Goal: Task Accomplishment & Management: Manage account settings

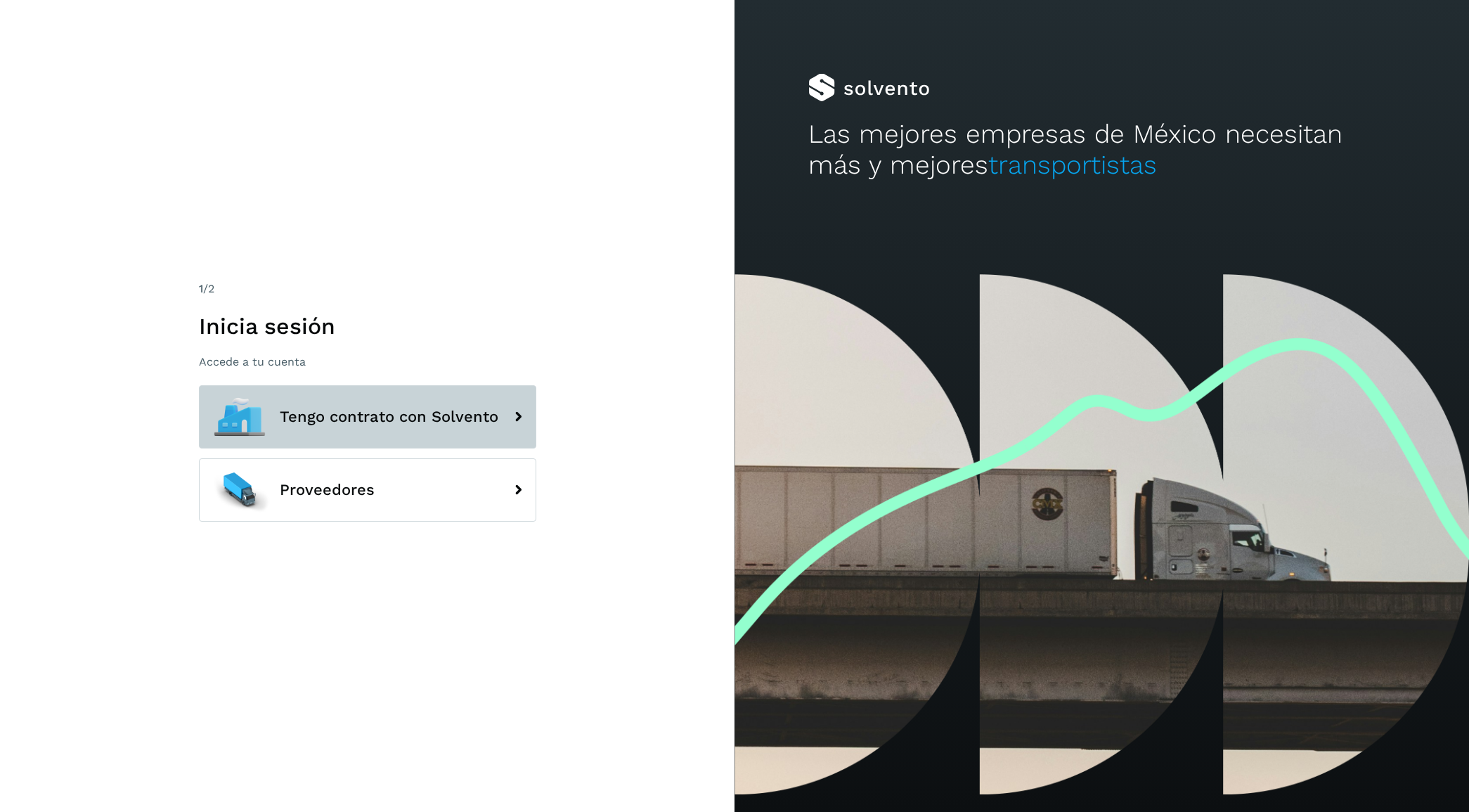
click at [350, 415] on span "Tengo contrato con Solvento" at bounding box center [390, 417] width 219 height 17
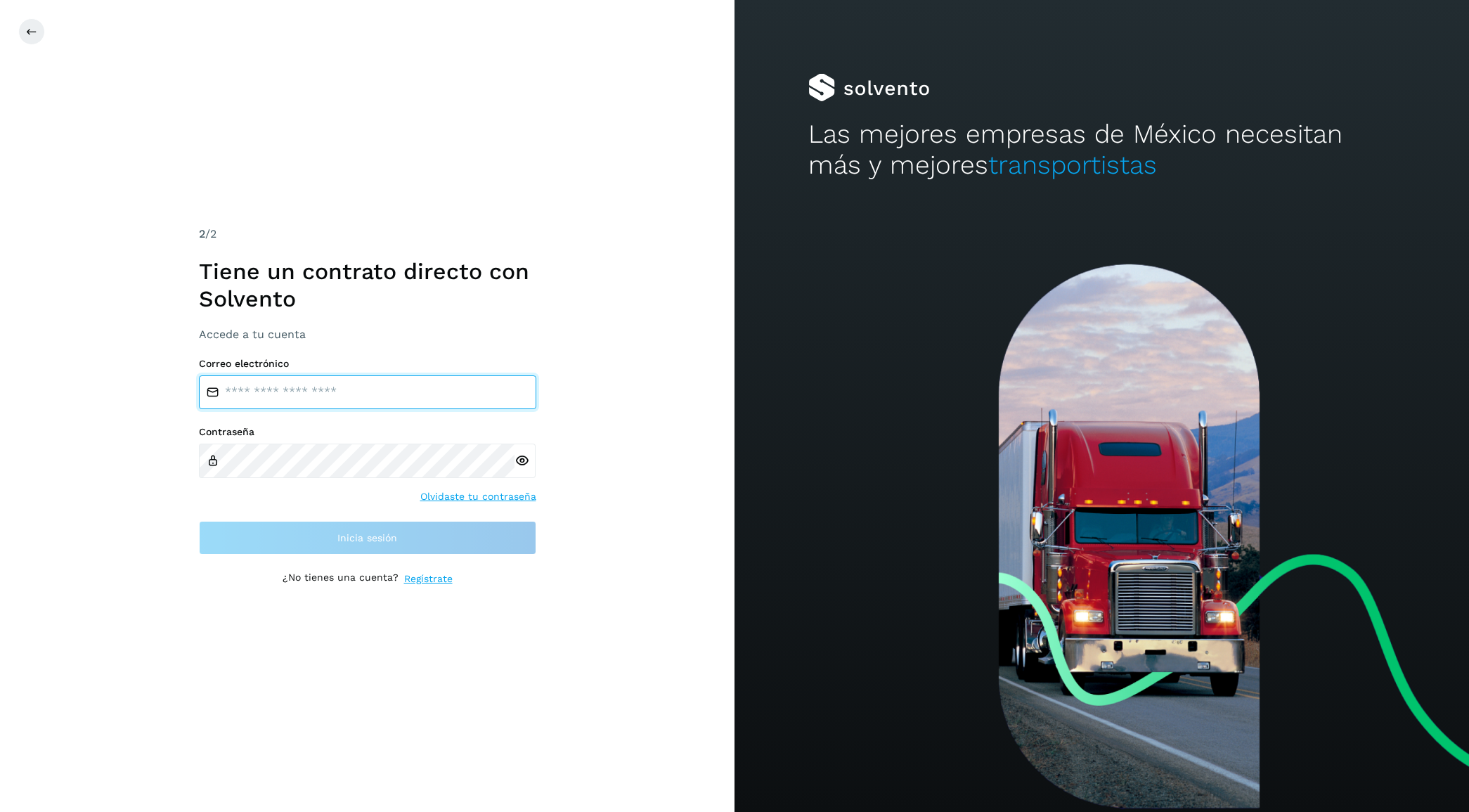
type input "**********"
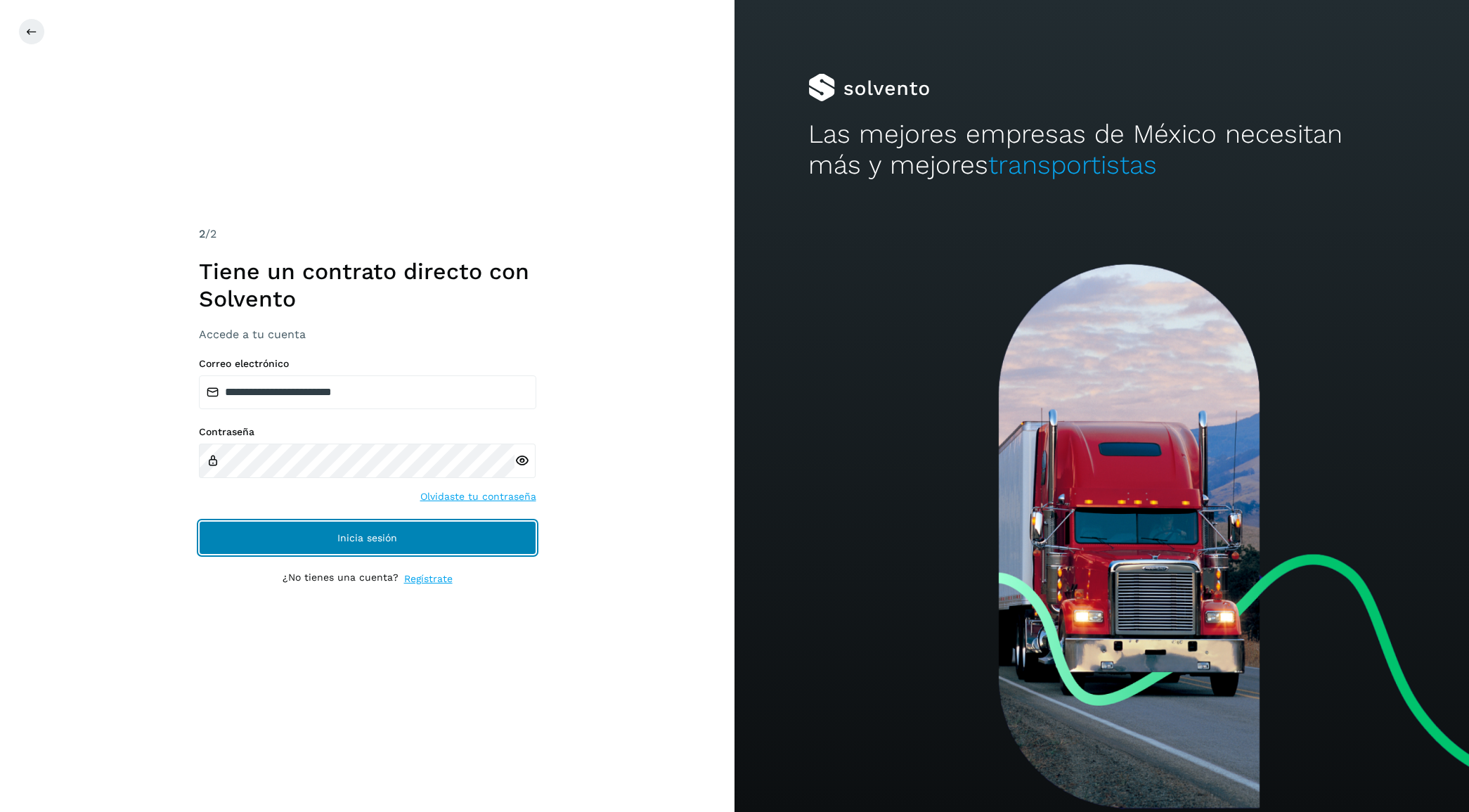
click at [394, 539] on span "Inicia sesión" at bounding box center [367, 537] width 60 height 10
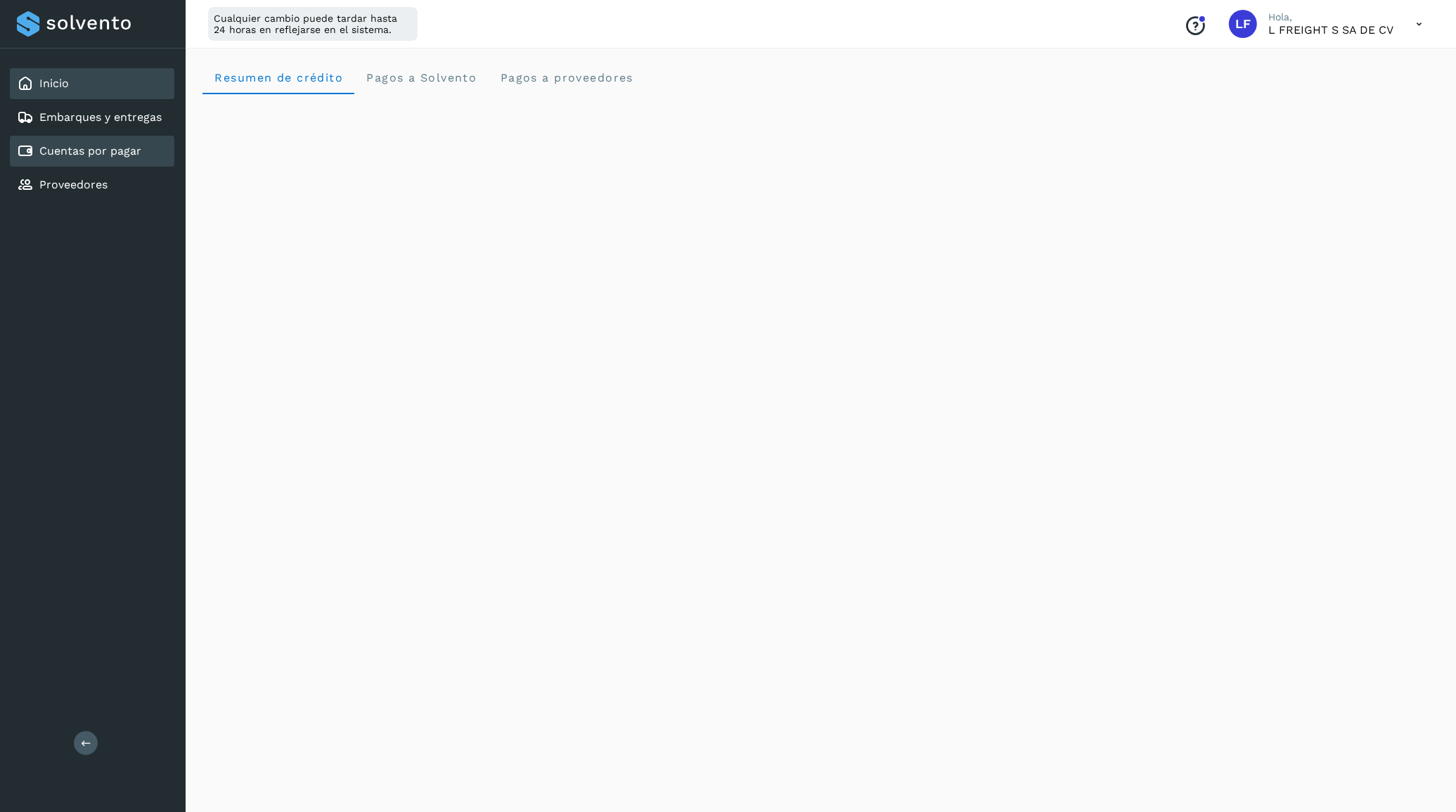
click at [44, 148] on link "Cuentas por pagar" at bounding box center [90, 151] width 102 height 14
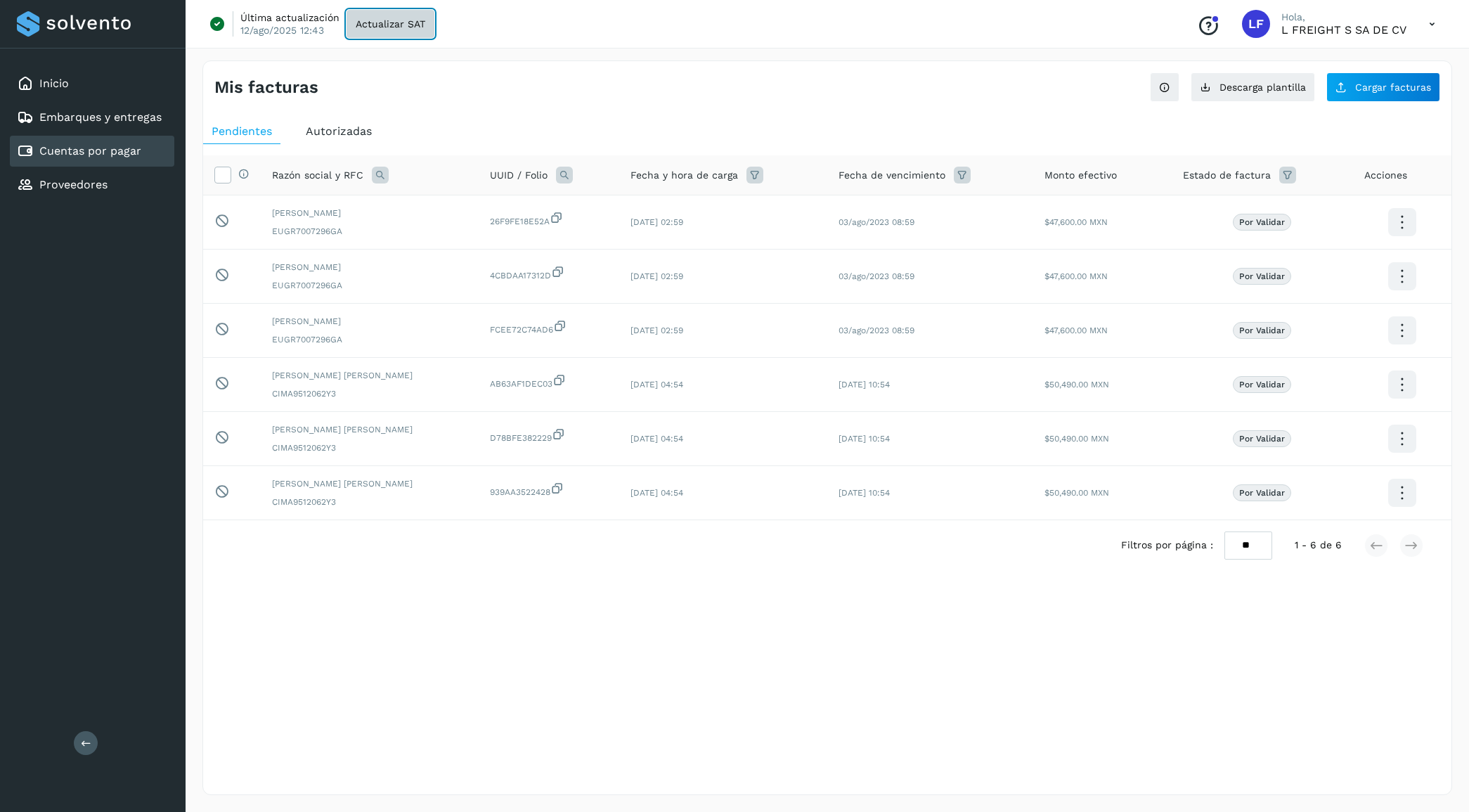
click at [373, 25] on span "Actualizar SAT" at bounding box center [390, 24] width 70 height 10
click at [64, 85] on link "Inicio" at bounding box center [54, 83] width 29 height 14
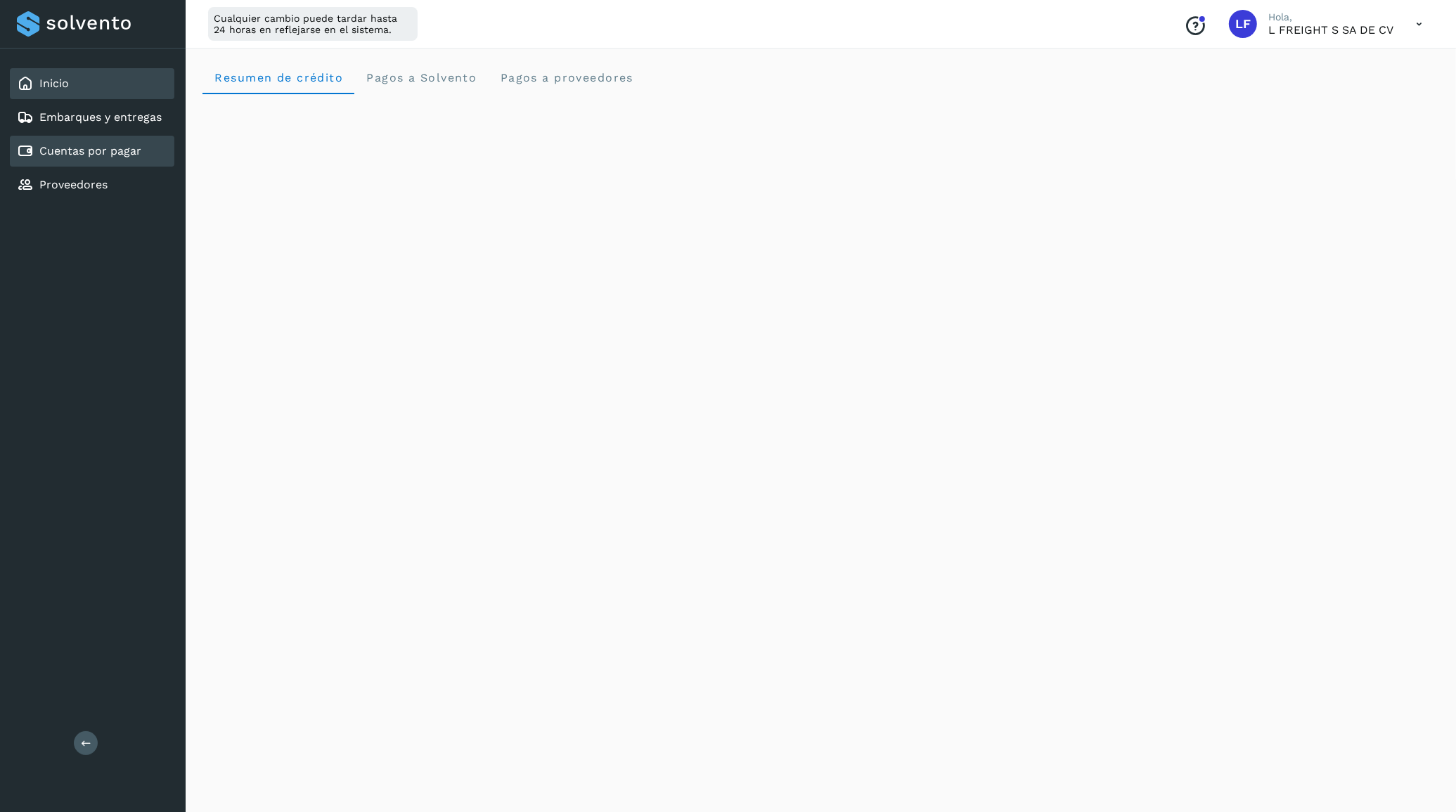
click at [51, 136] on div "Cuentas por pagar" at bounding box center [92, 152] width 164 height 31
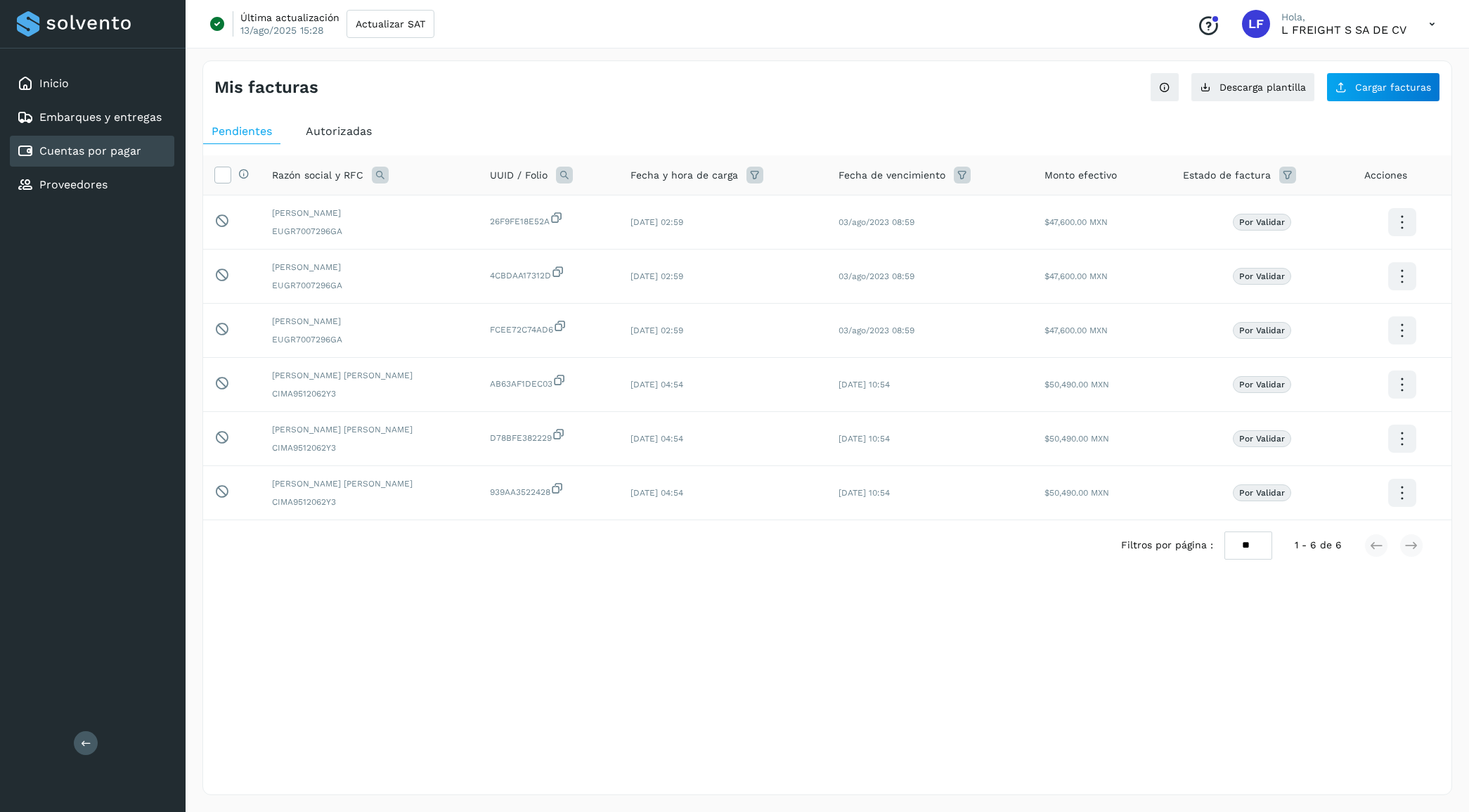
click at [325, 130] on span "Autorizadas" at bounding box center [339, 130] width 66 height 14
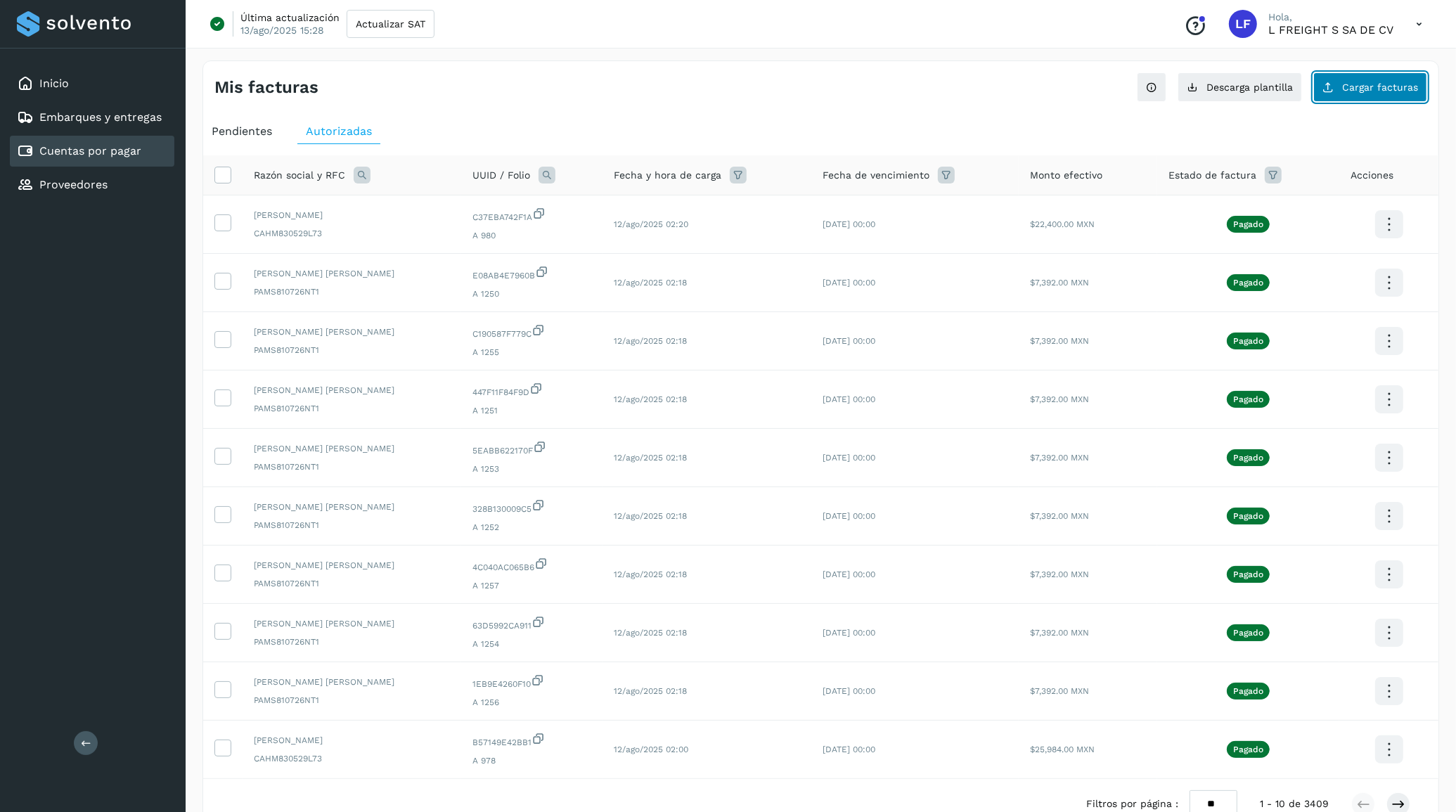
click at [1400, 88] on span "Cargar facturas" at bounding box center [1380, 87] width 76 height 10
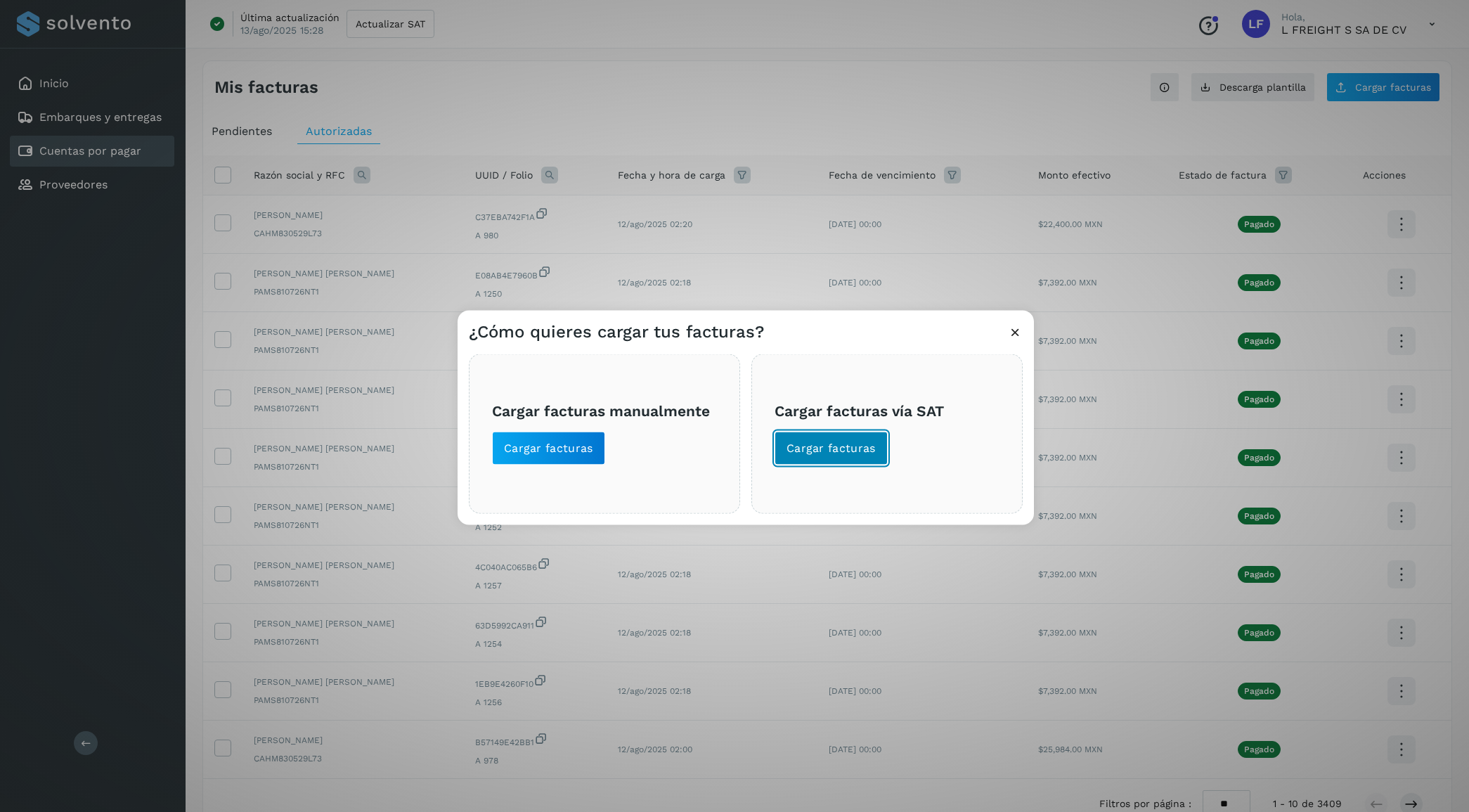
click at [822, 456] on button "Cargar facturas" at bounding box center [831, 447] width 113 height 34
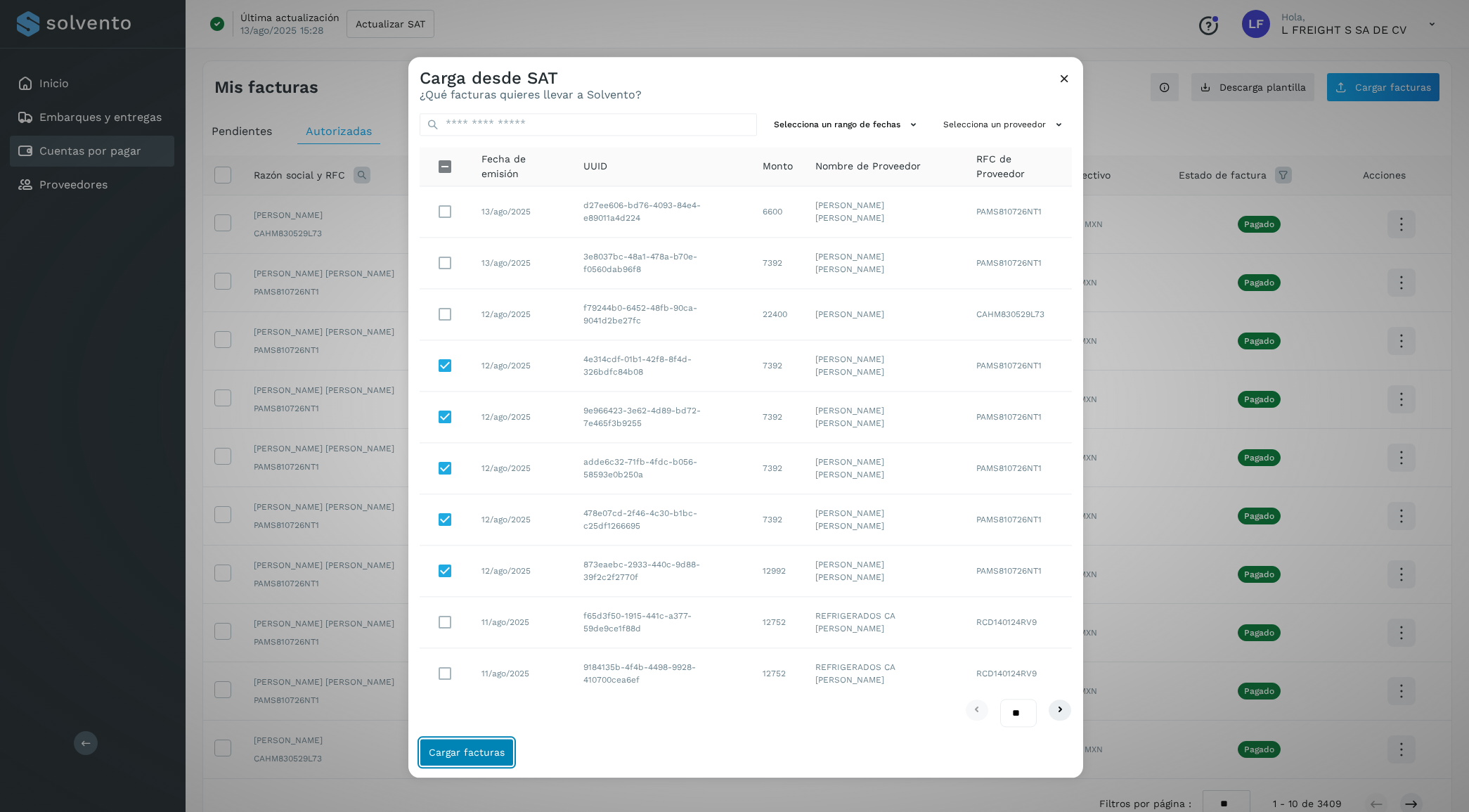
click at [483, 750] on span "Cargar facturas" at bounding box center [467, 751] width 76 height 10
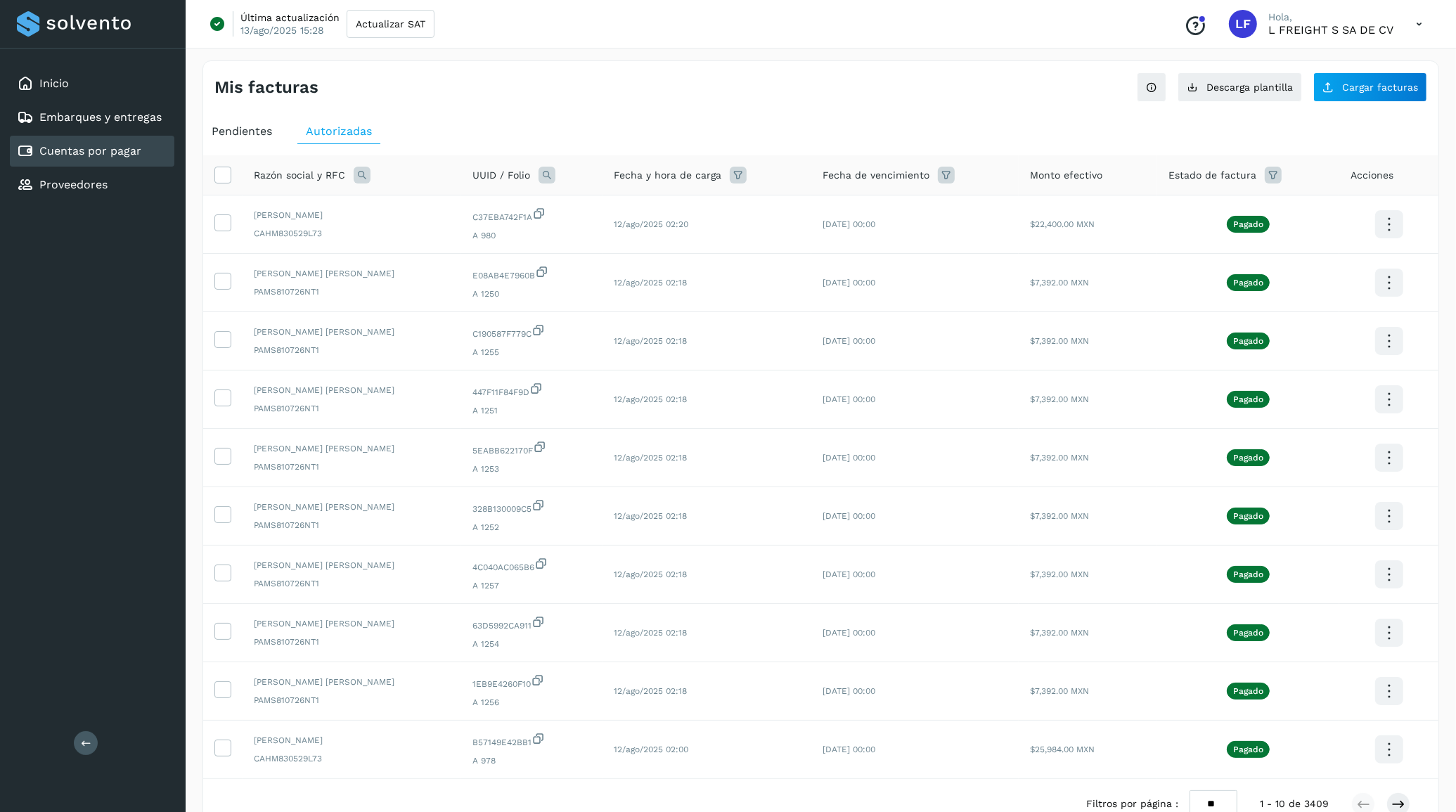
click at [255, 121] on div "Pendientes" at bounding box center [242, 131] width 77 height 26
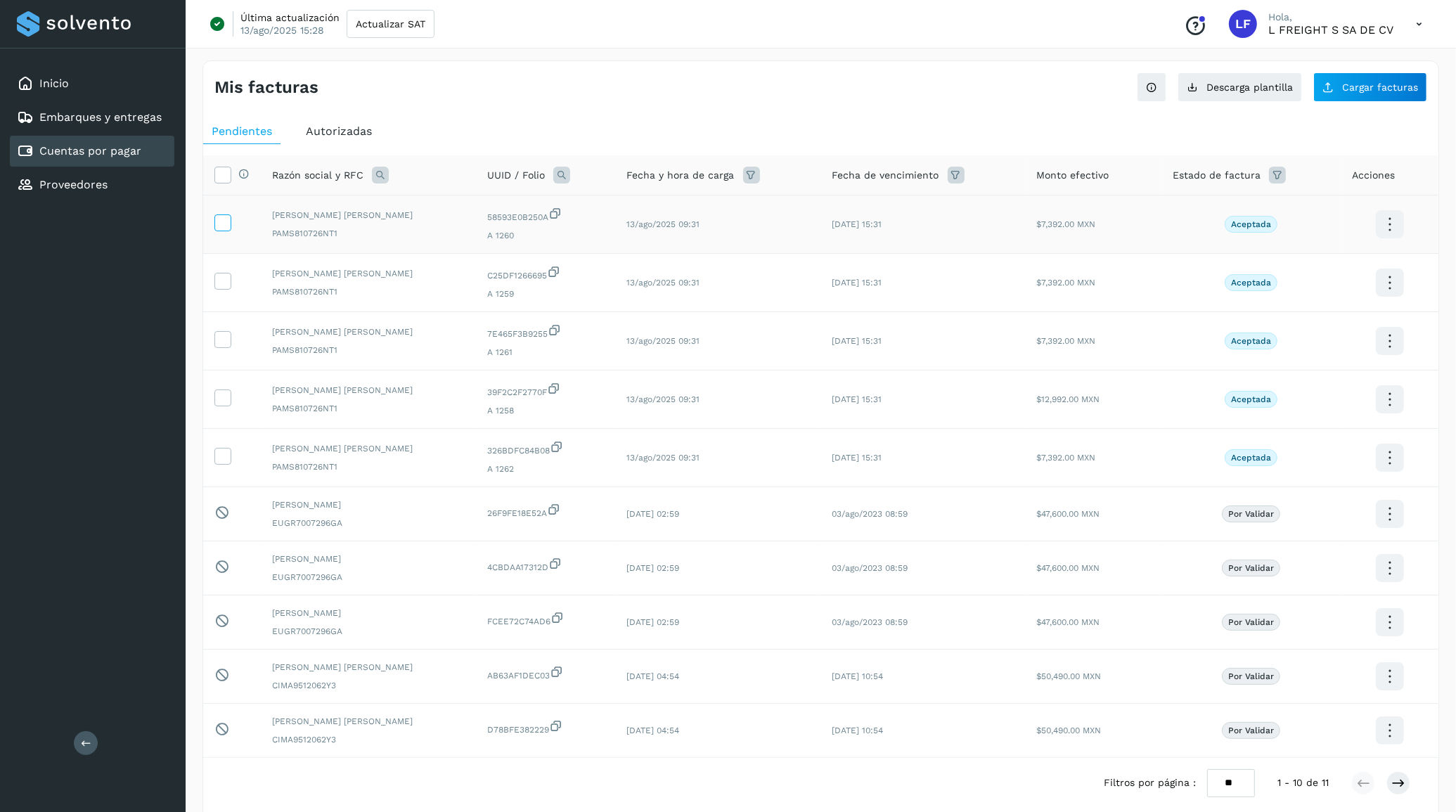
click at [229, 222] on icon at bounding box center [222, 221] width 15 height 15
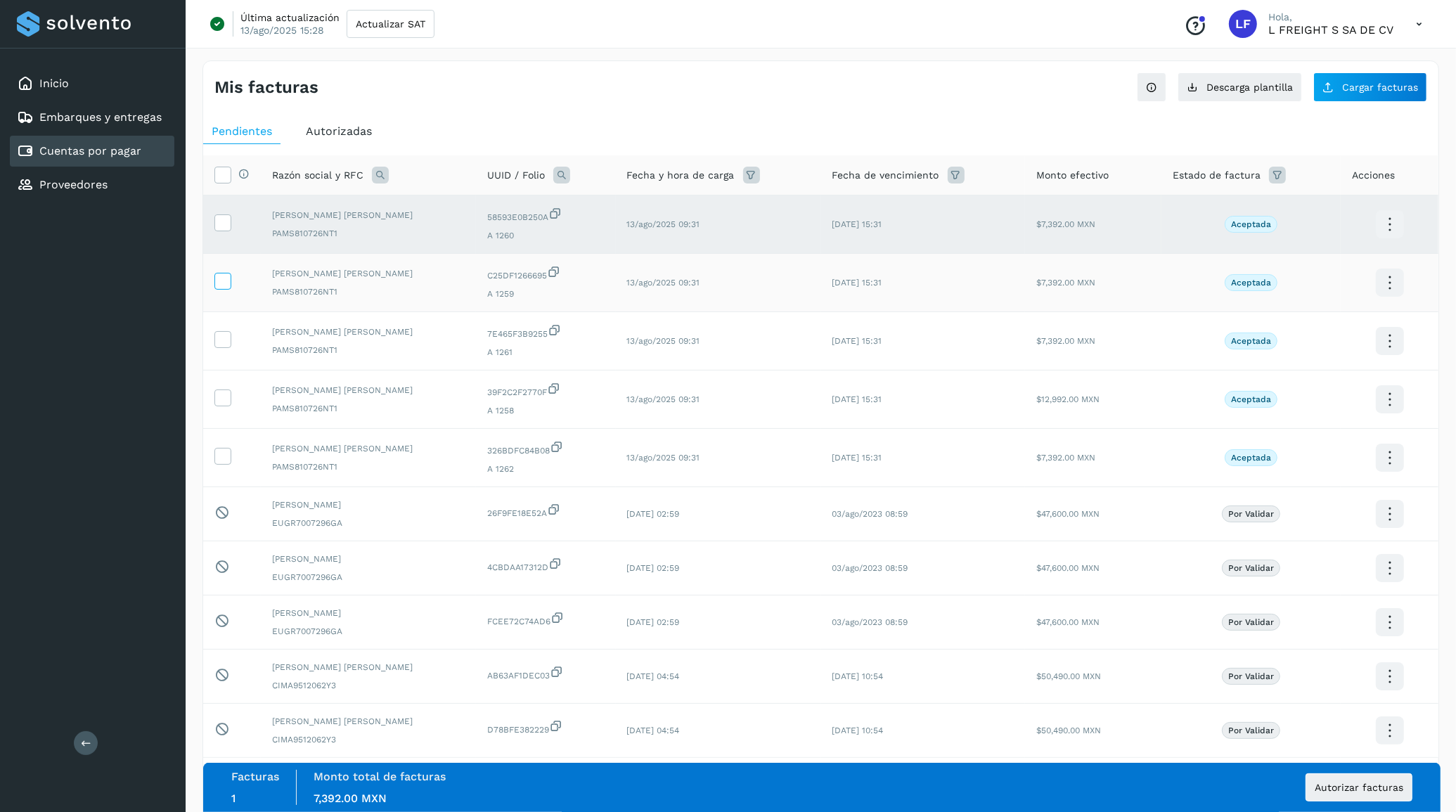
drag, startPoint x: 223, startPoint y: 265, endPoint x: 223, endPoint y: 277, distance: 12.0
click at [223, 265] on td at bounding box center [231, 283] width 58 height 59
click at [222, 280] on icon at bounding box center [222, 280] width 15 height 15
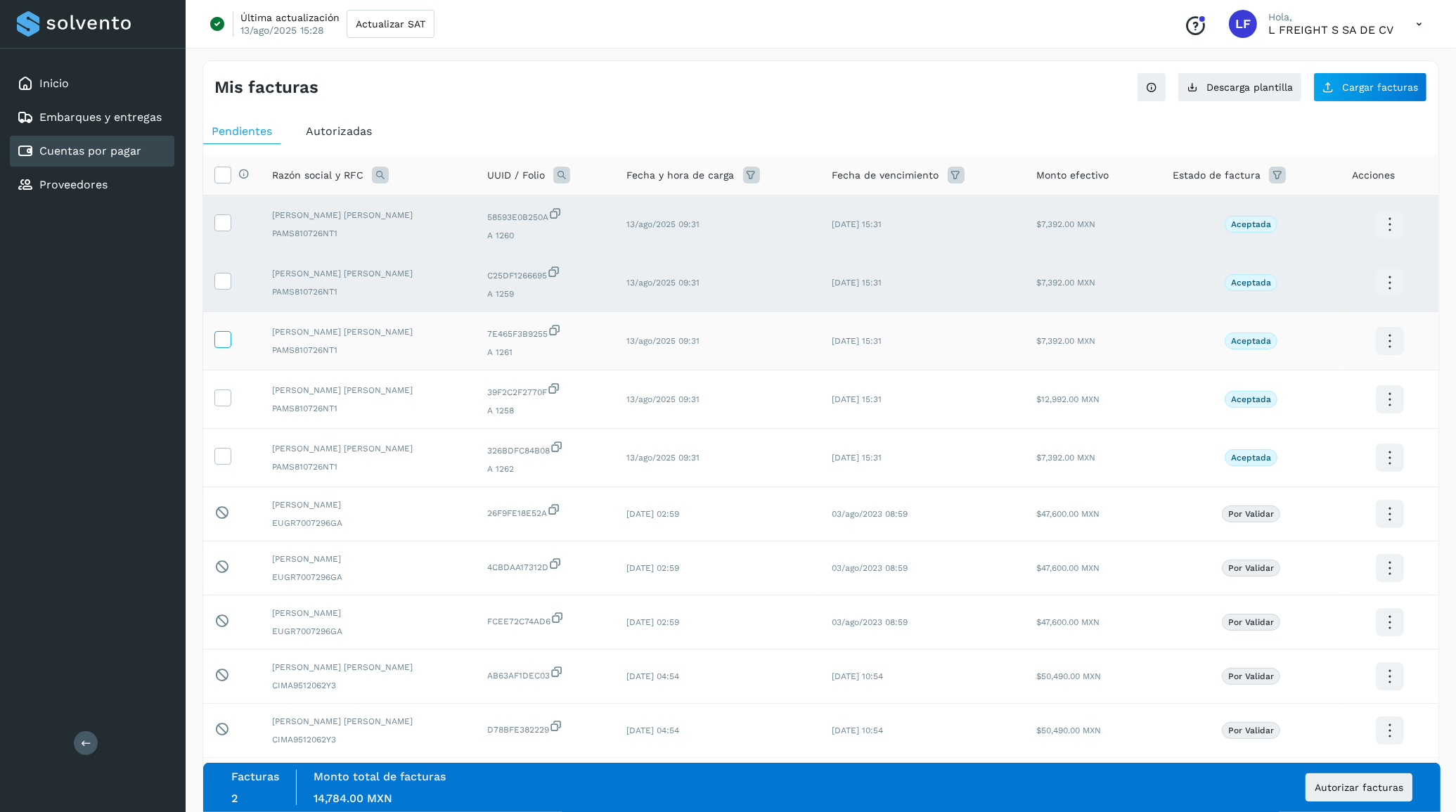
click at [222, 345] on icon at bounding box center [222, 338] width 15 height 15
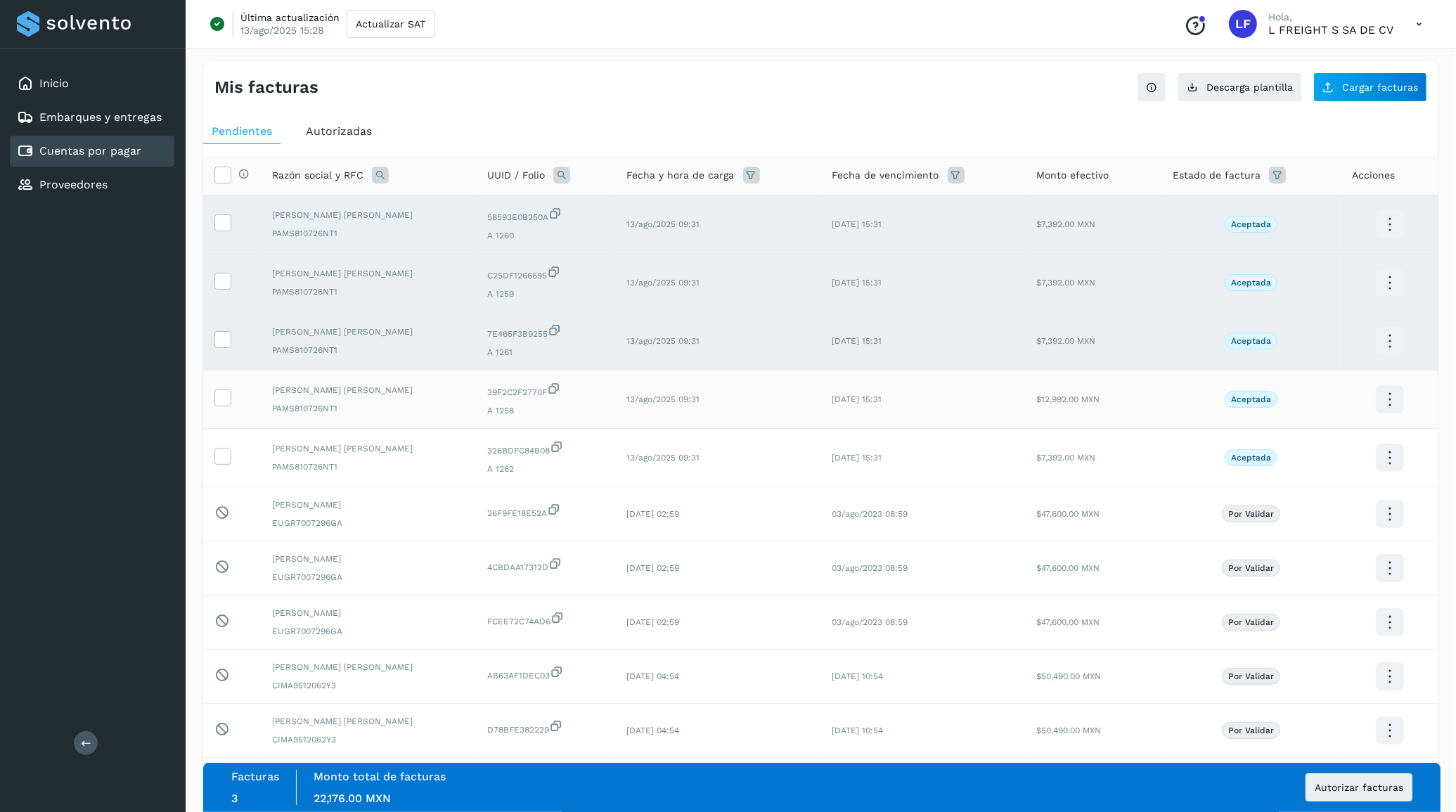
drag, startPoint x: 223, startPoint y: 394, endPoint x: 230, endPoint y: 430, distance: 36.7
click at [223, 399] on icon at bounding box center [222, 397] width 15 height 15
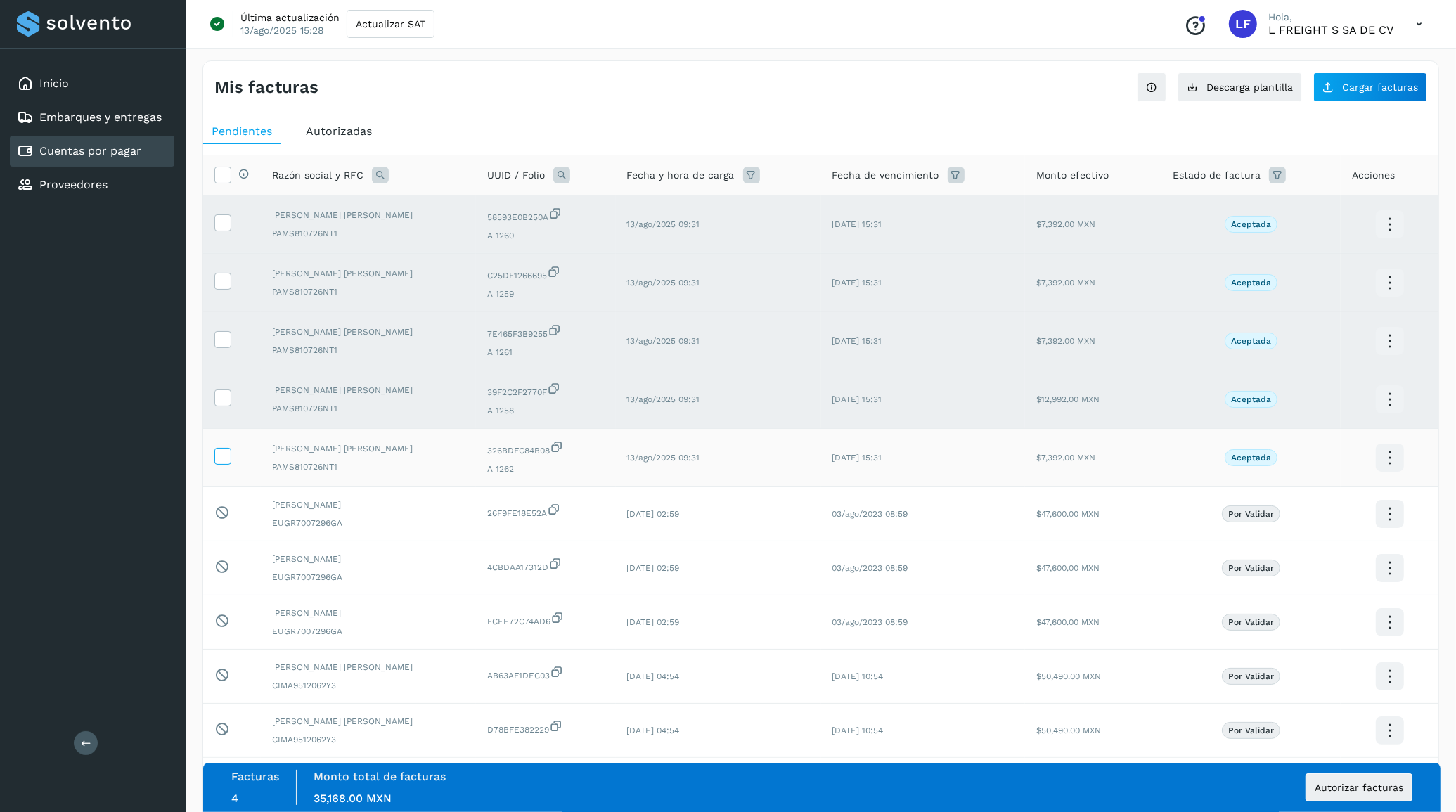
click at [223, 458] on icon at bounding box center [222, 455] width 15 height 15
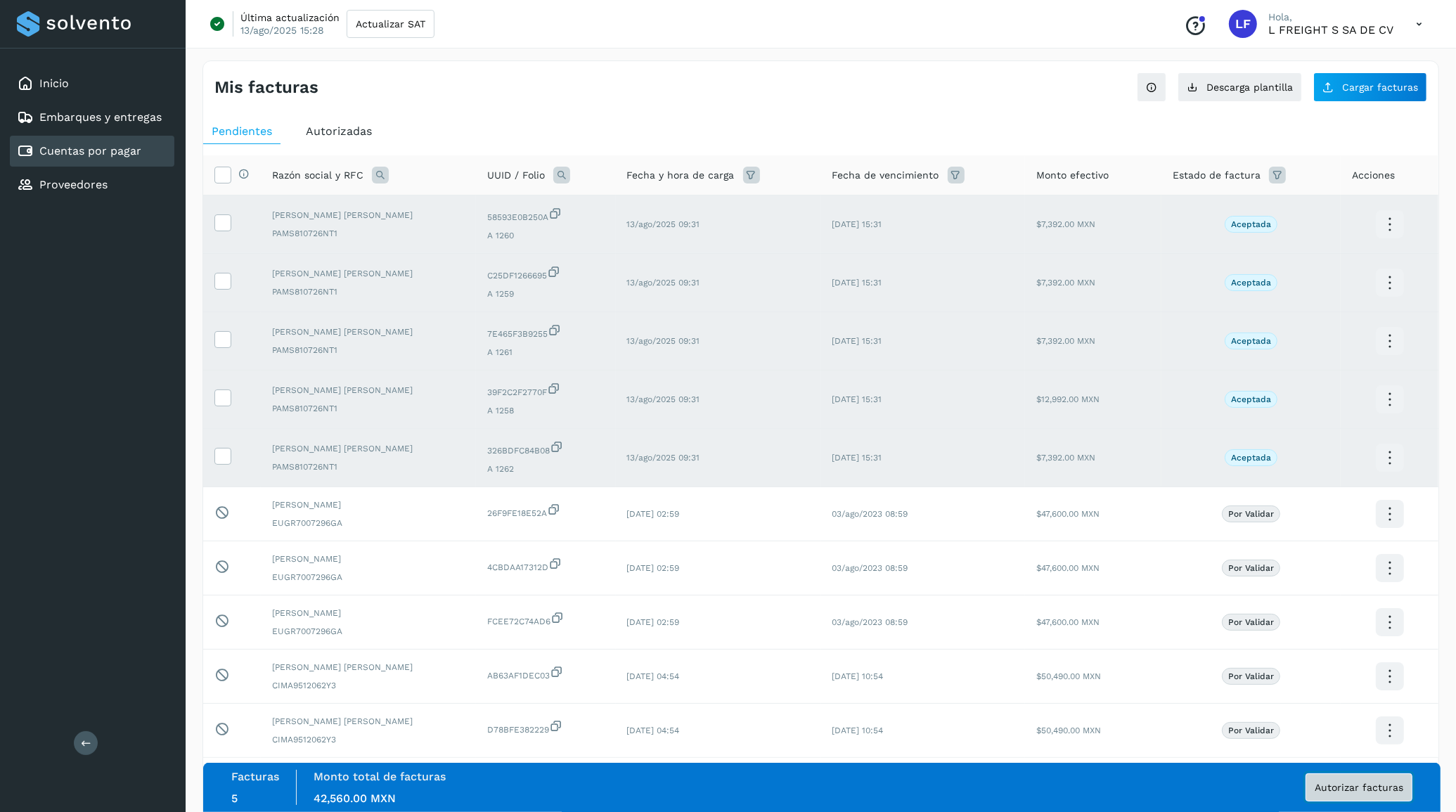
click at [1362, 784] on span "Autorizar facturas" at bounding box center [1359, 787] width 88 height 10
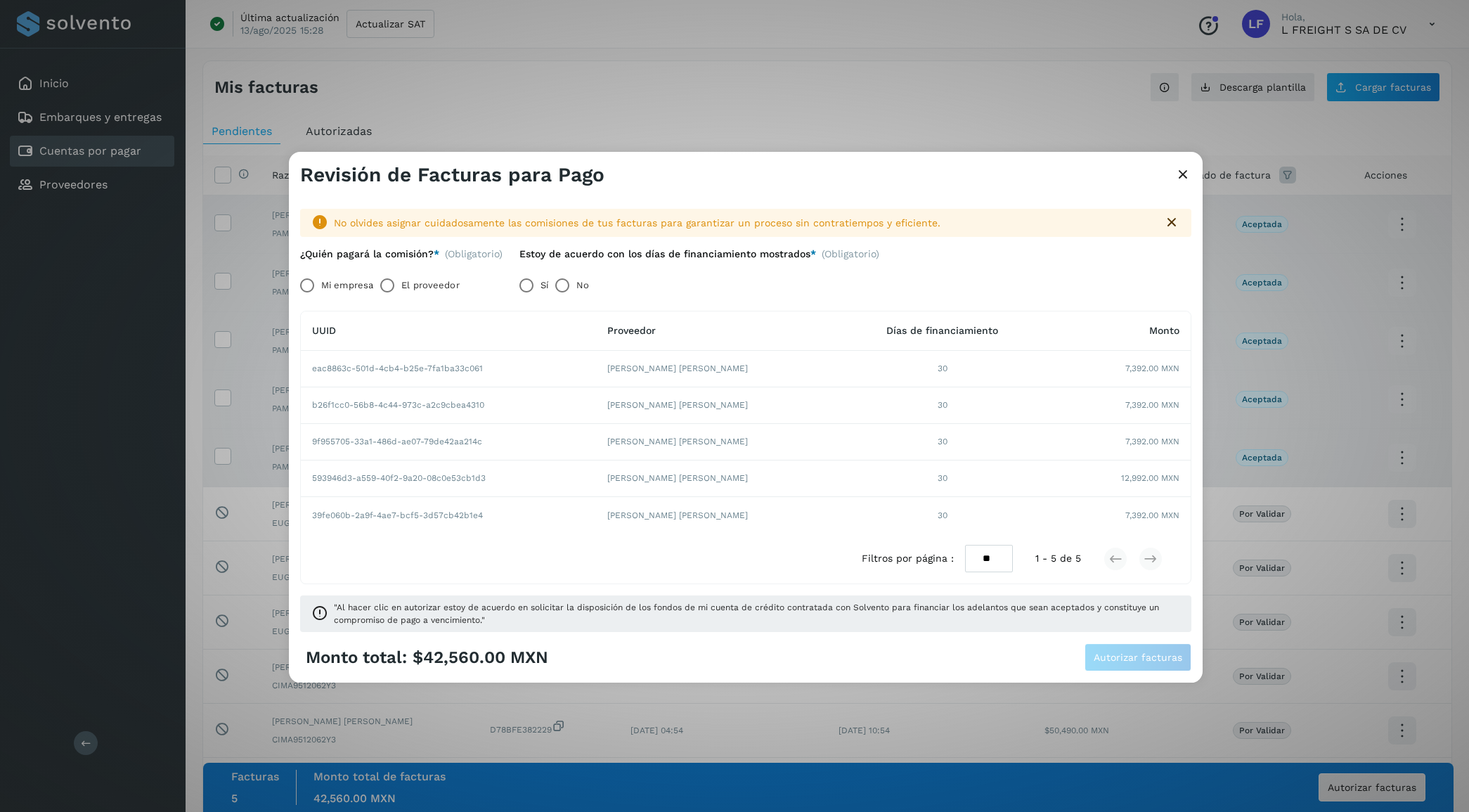
click at [427, 286] on label "El proveedor" at bounding box center [430, 285] width 58 height 28
click at [1162, 661] on span "Autorizar facturas" at bounding box center [1138, 657] width 88 height 10
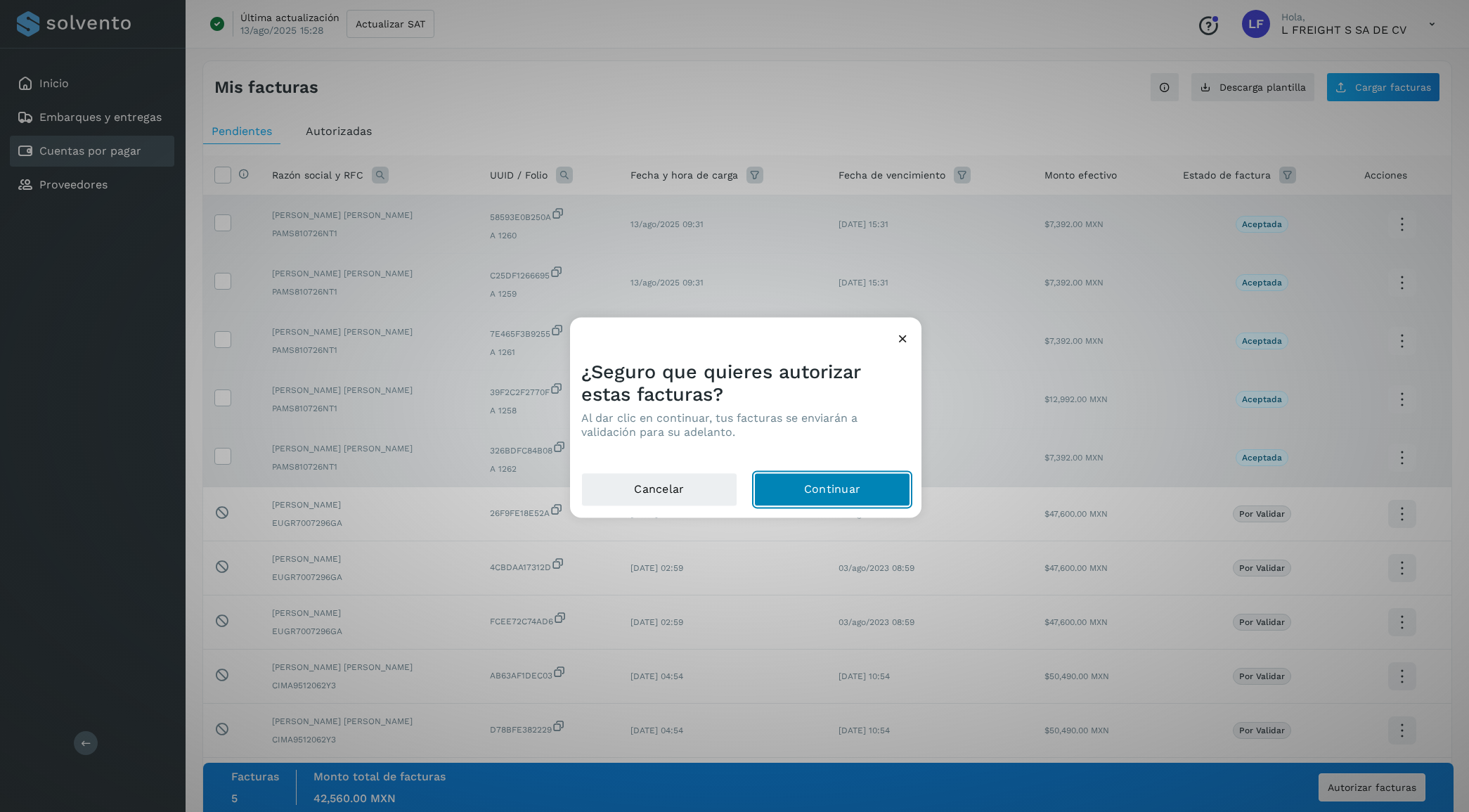
click at [842, 487] on button "Continuar" at bounding box center [832, 489] width 156 height 34
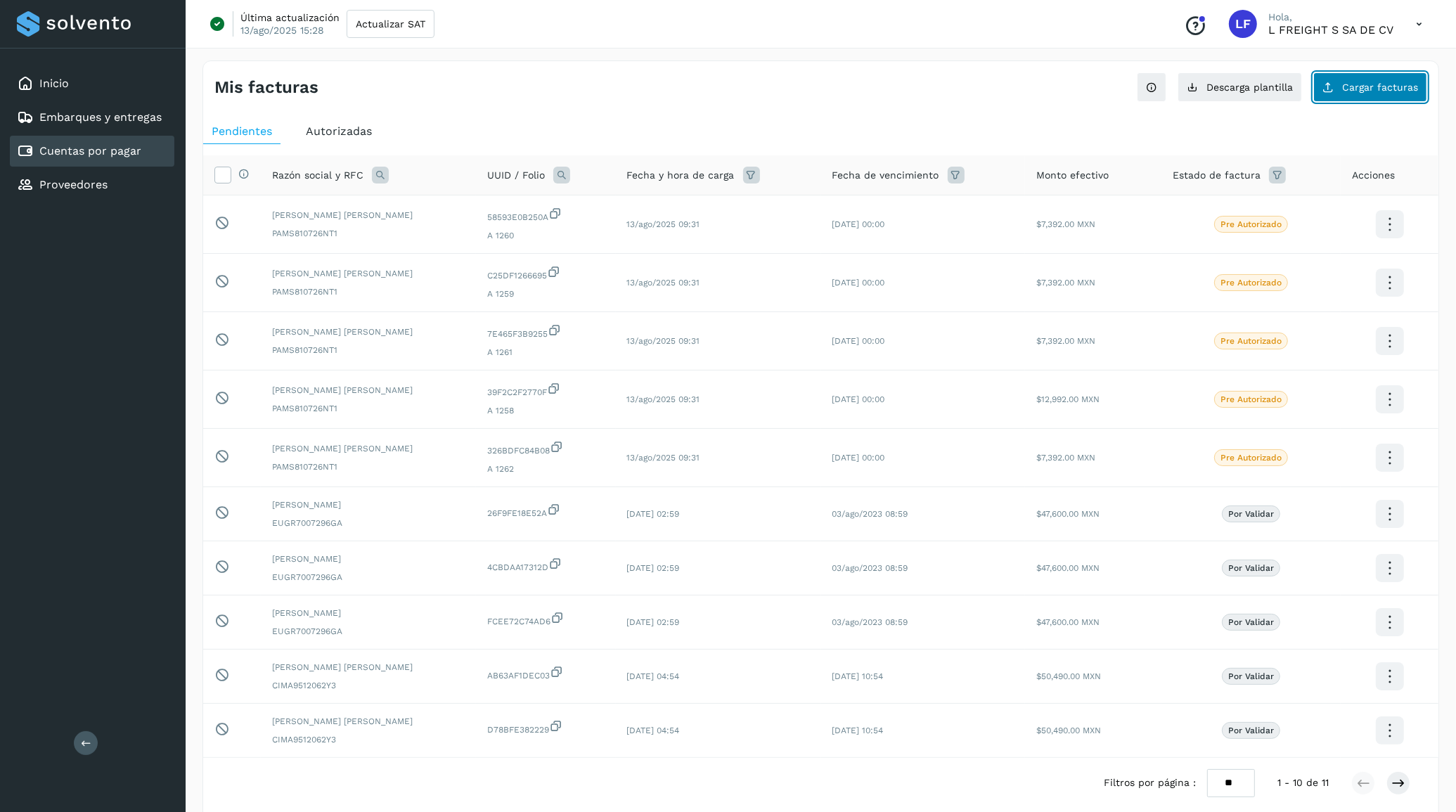
click at [1385, 91] on span "Cargar facturas" at bounding box center [1380, 87] width 76 height 10
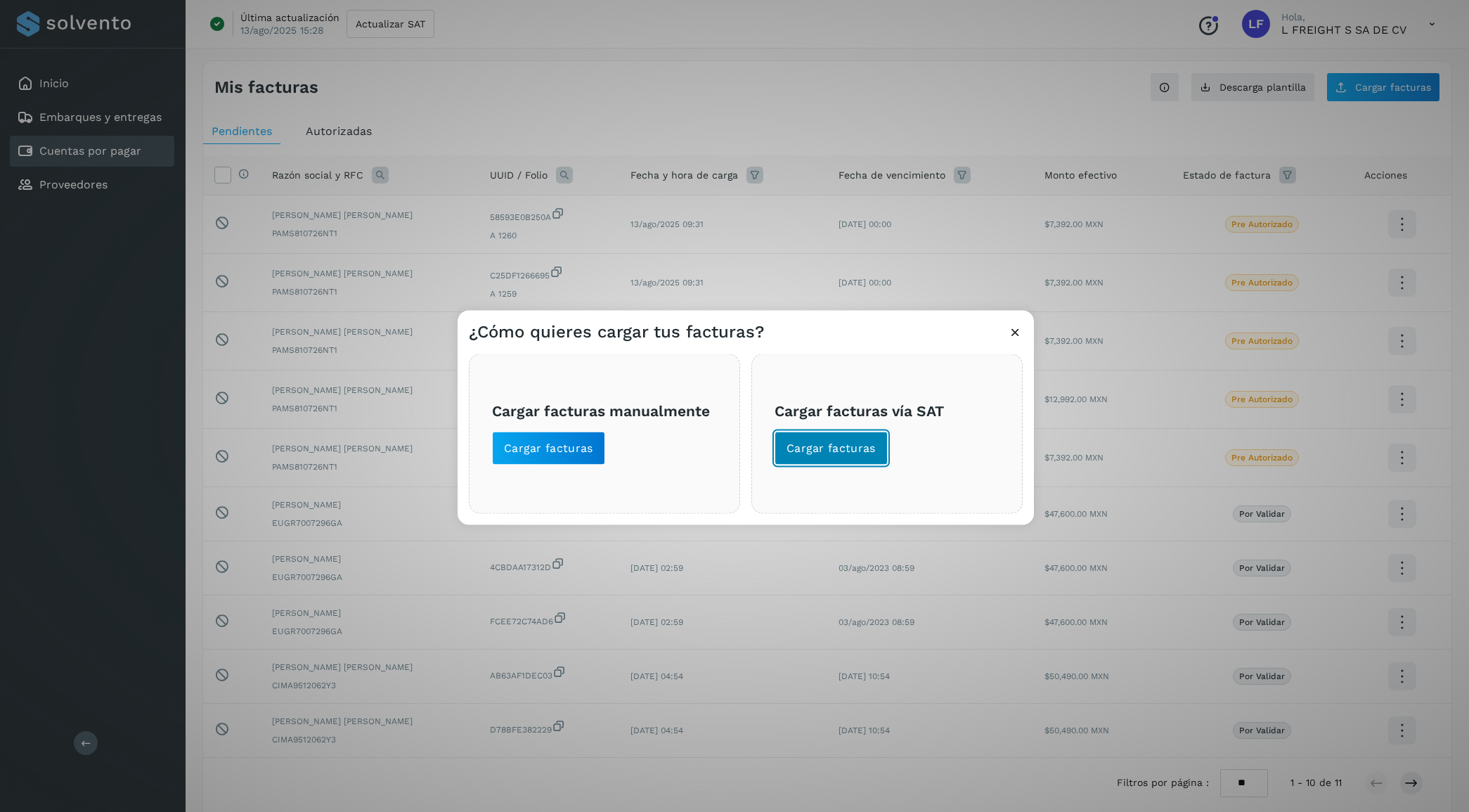
click at [849, 444] on span "Cargar facturas" at bounding box center [831, 447] width 89 height 16
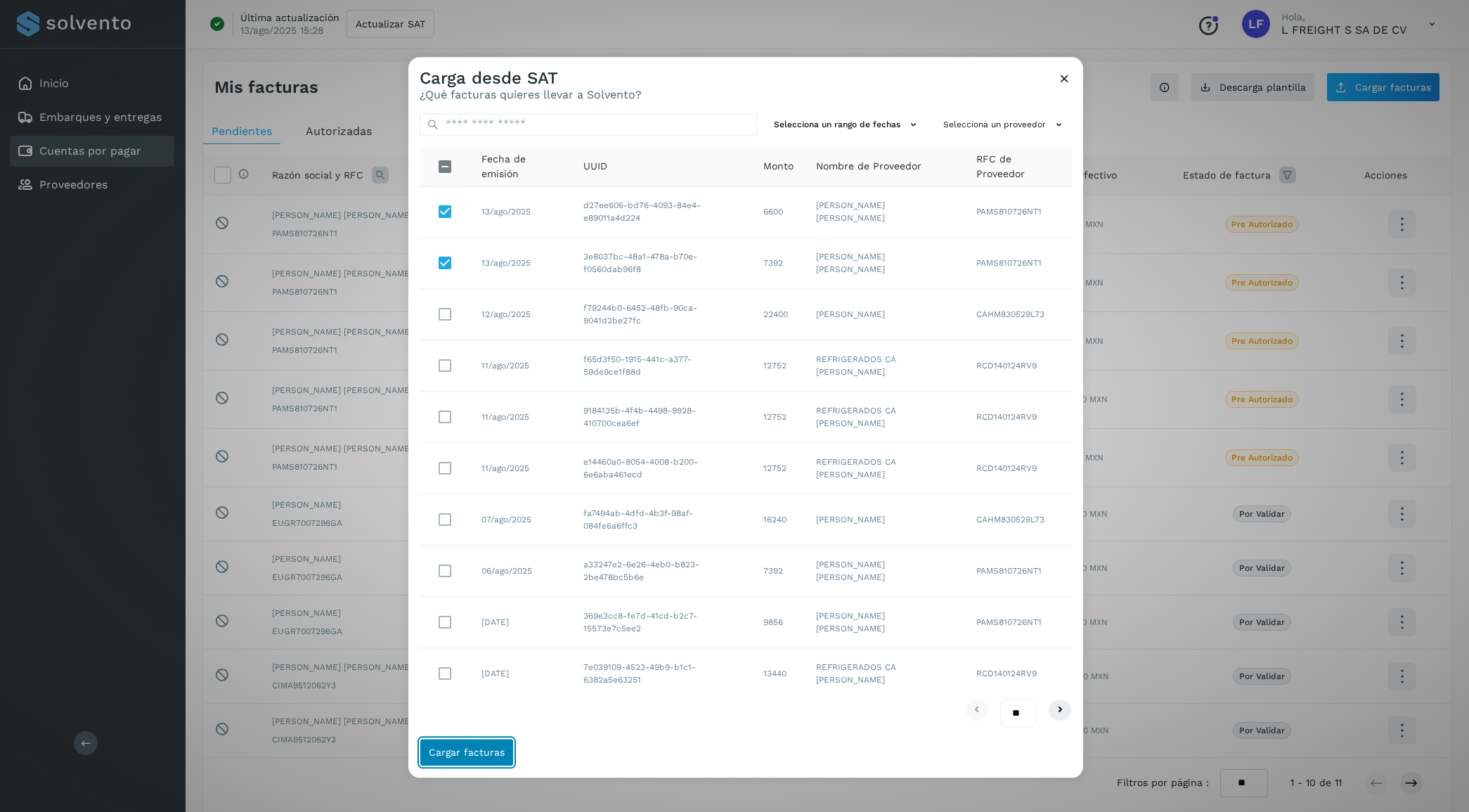
click at [485, 750] on span "Cargar facturas" at bounding box center [467, 751] width 76 height 10
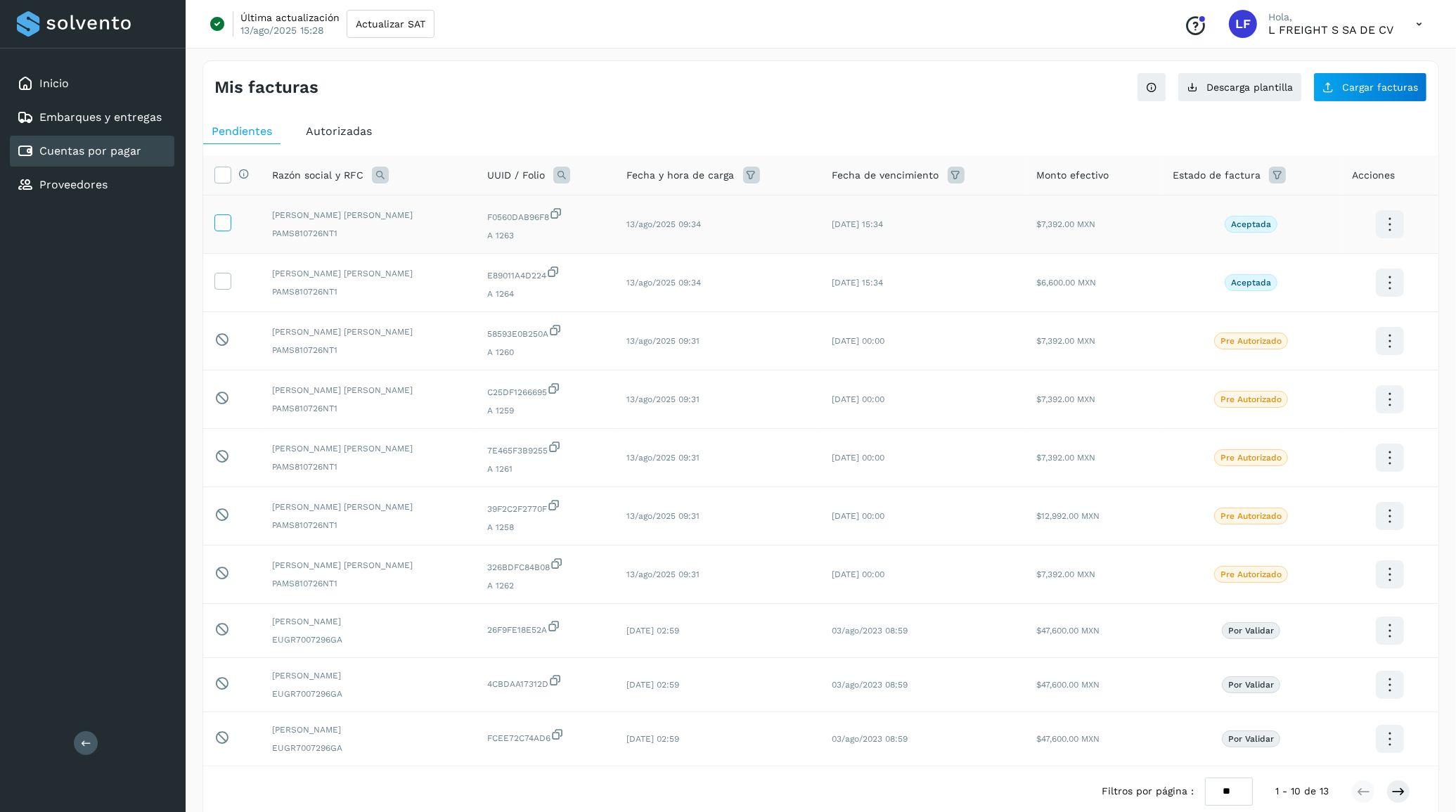
click at [221, 223] on icon at bounding box center [222, 221] width 15 height 15
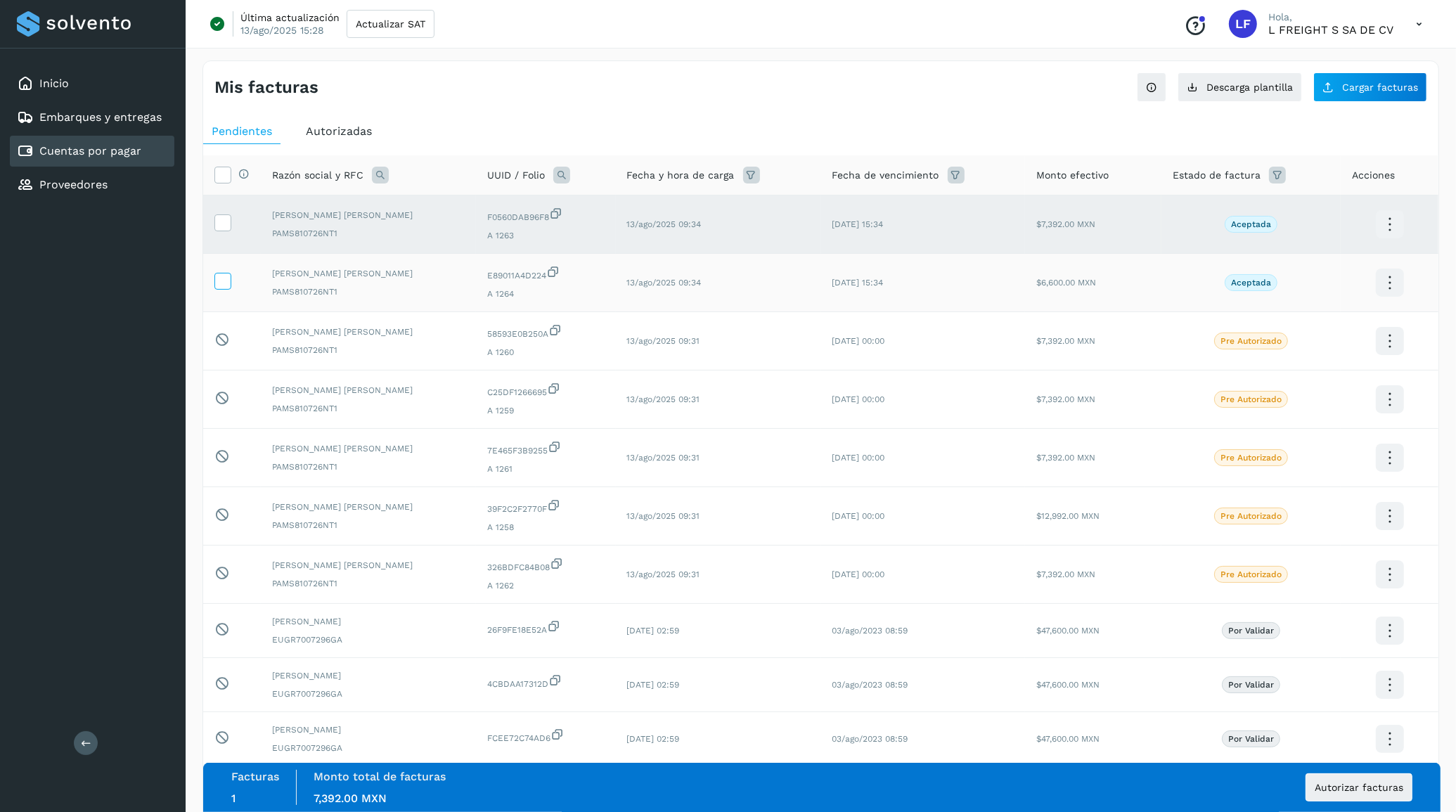
click at [222, 281] on icon at bounding box center [222, 280] width 15 height 15
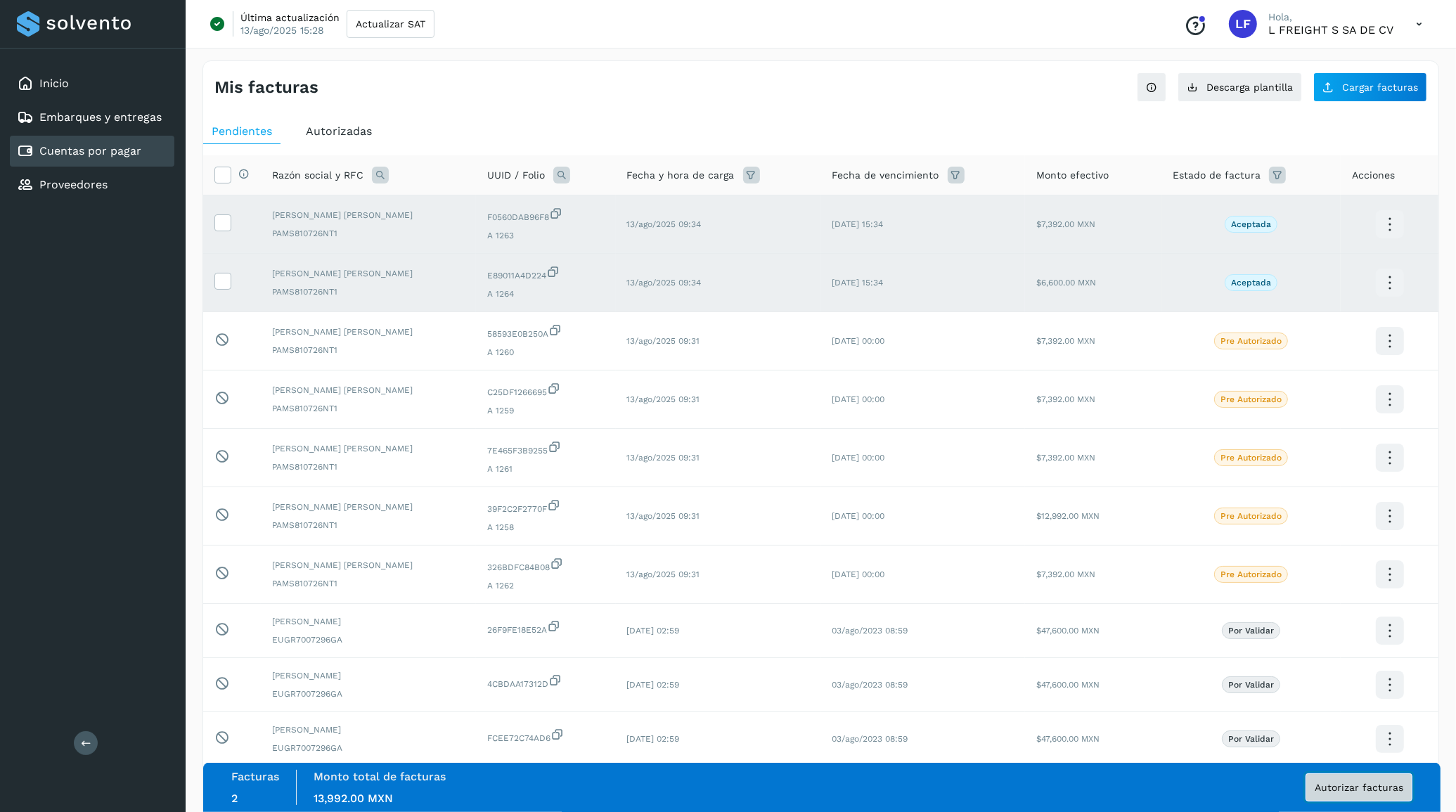
click at [1355, 785] on span "Autorizar facturas" at bounding box center [1359, 787] width 88 height 10
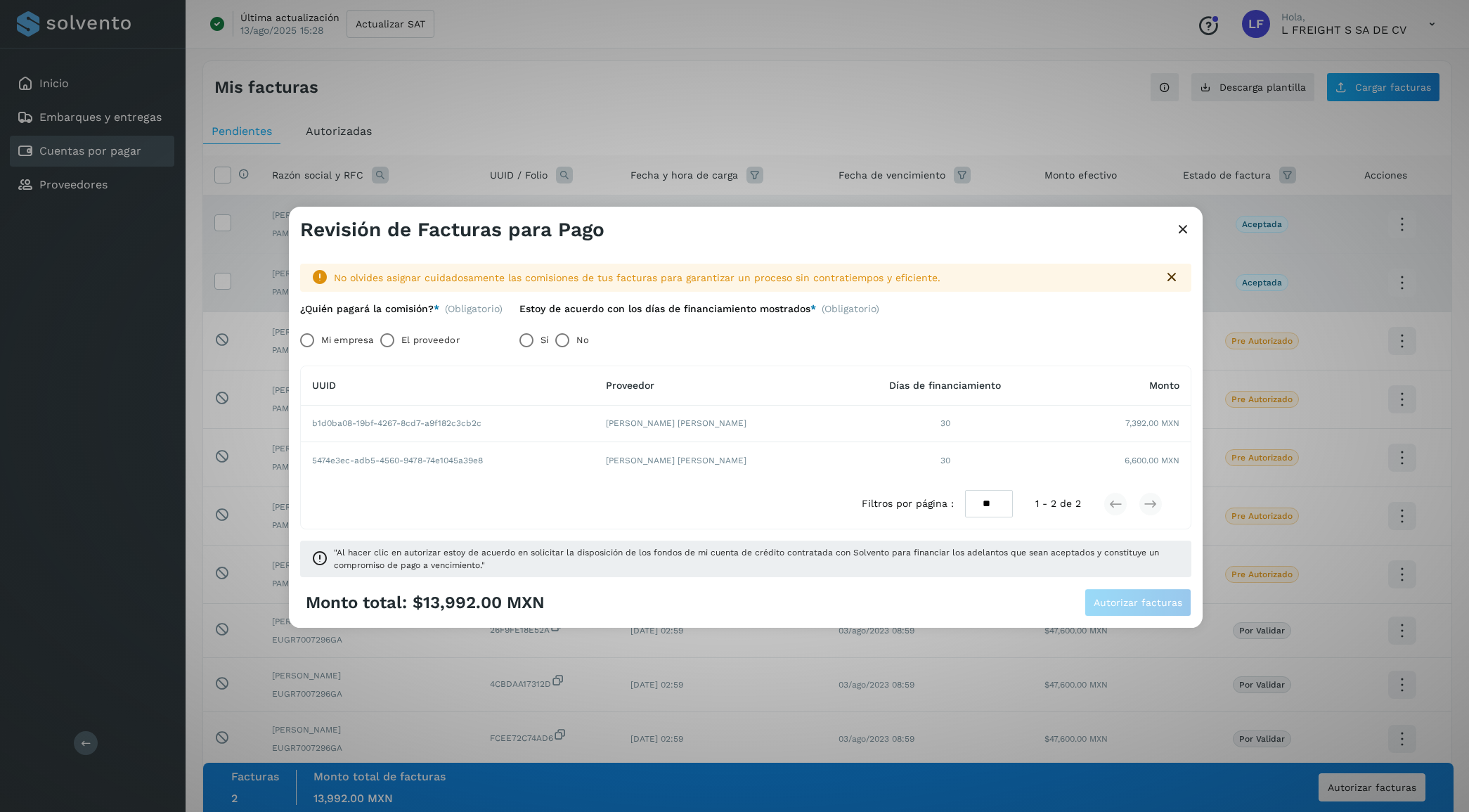
drag, startPoint x: 406, startPoint y: 343, endPoint x: 550, endPoint y: 362, distance: 145.2
click at [408, 344] on label "El proveedor" at bounding box center [430, 340] width 58 height 28
click at [1165, 604] on span "Autorizar facturas" at bounding box center [1138, 602] width 88 height 10
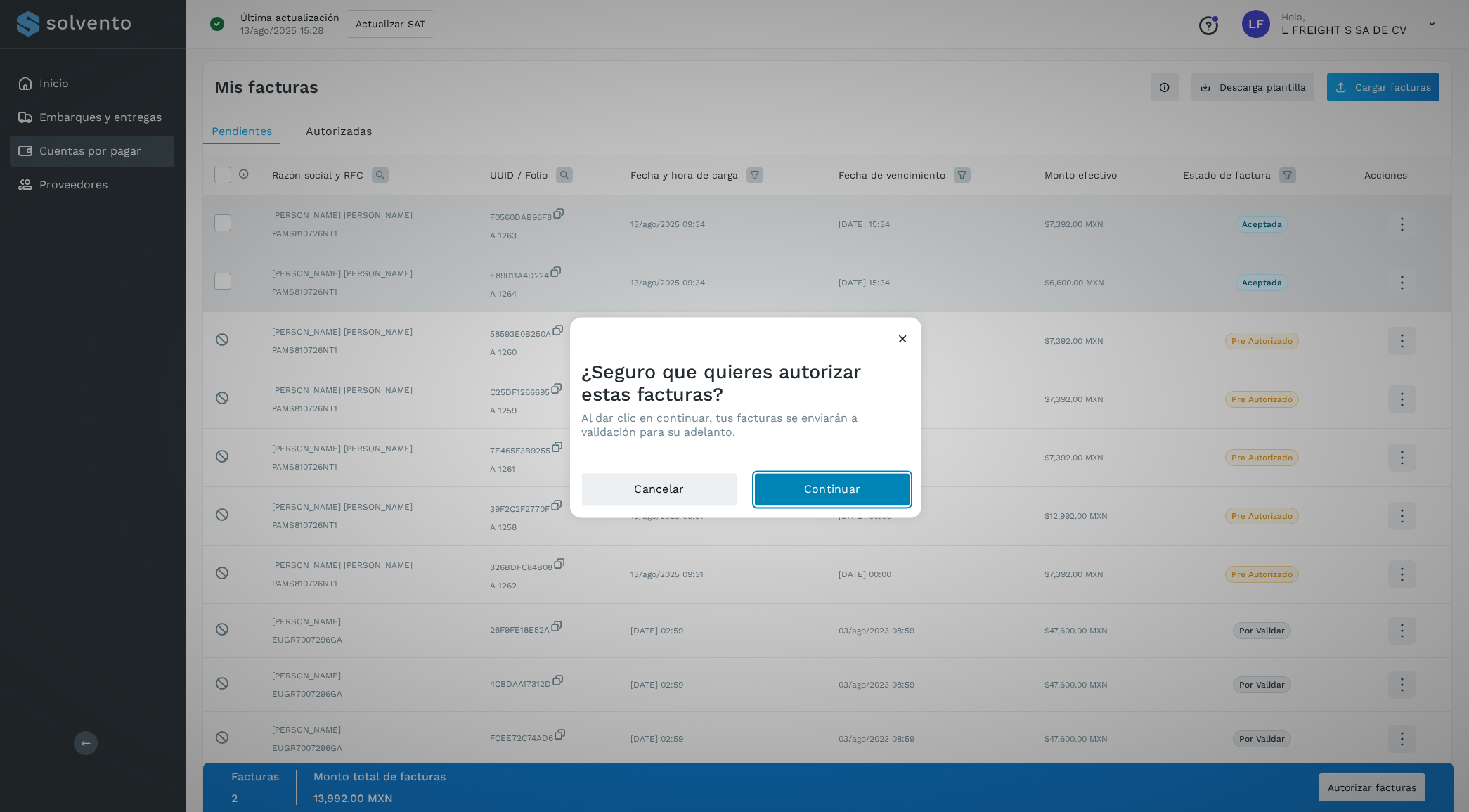
click at [854, 483] on button "Continuar" at bounding box center [832, 489] width 156 height 34
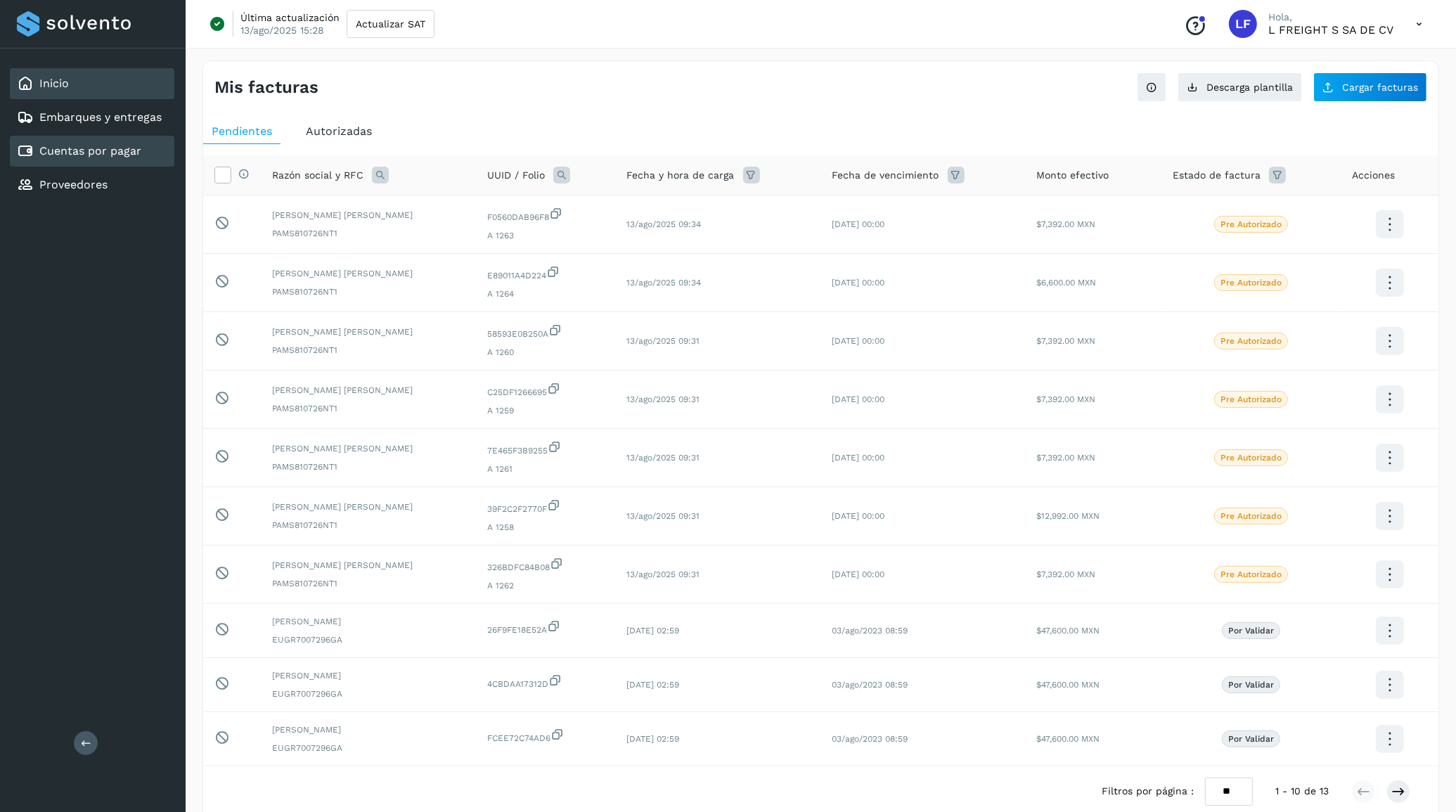
click at [60, 85] on link "Inicio" at bounding box center [54, 83] width 29 height 14
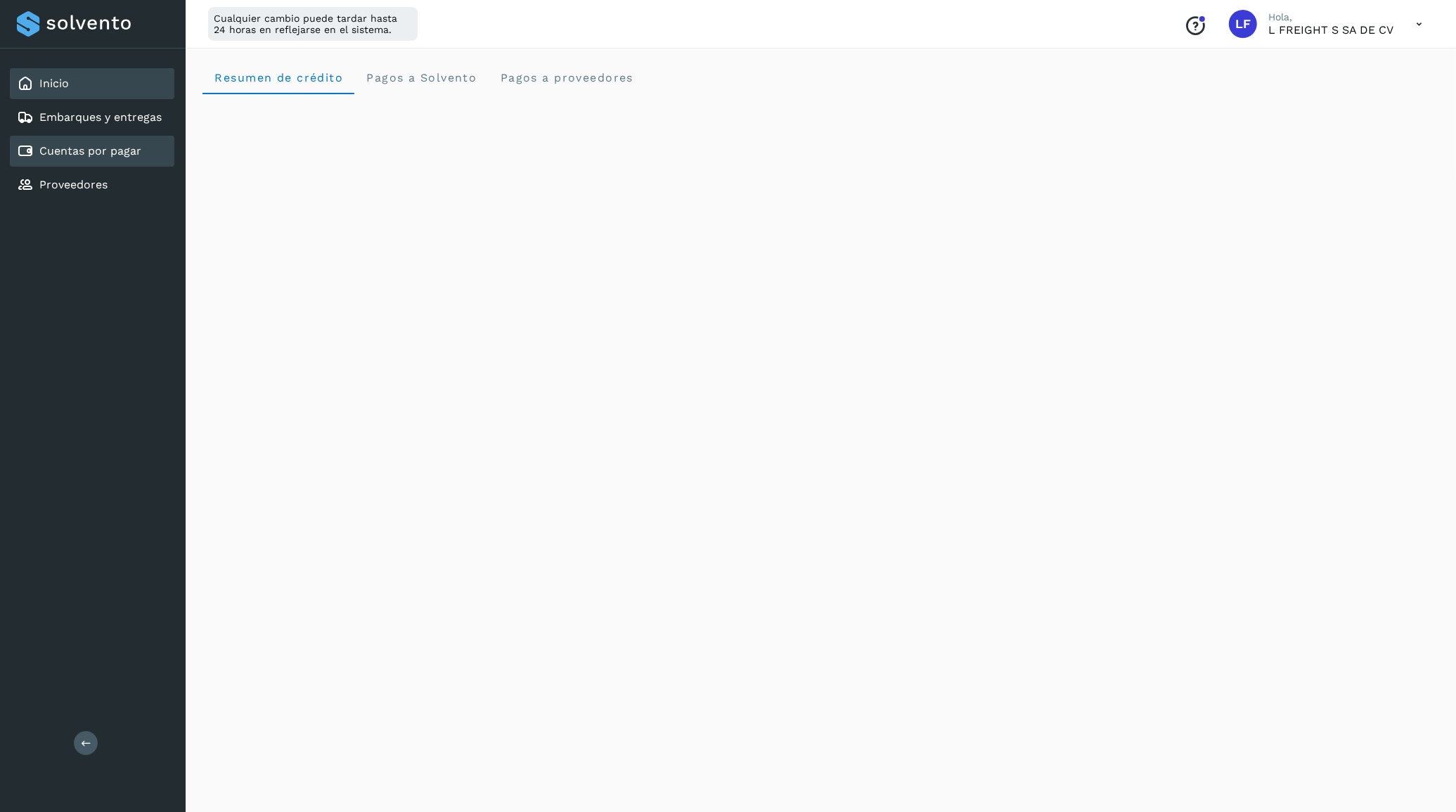
click at [83, 149] on link "Cuentas por pagar" at bounding box center [90, 151] width 102 height 14
